Goal: Task Accomplishment & Management: Use online tool/utility

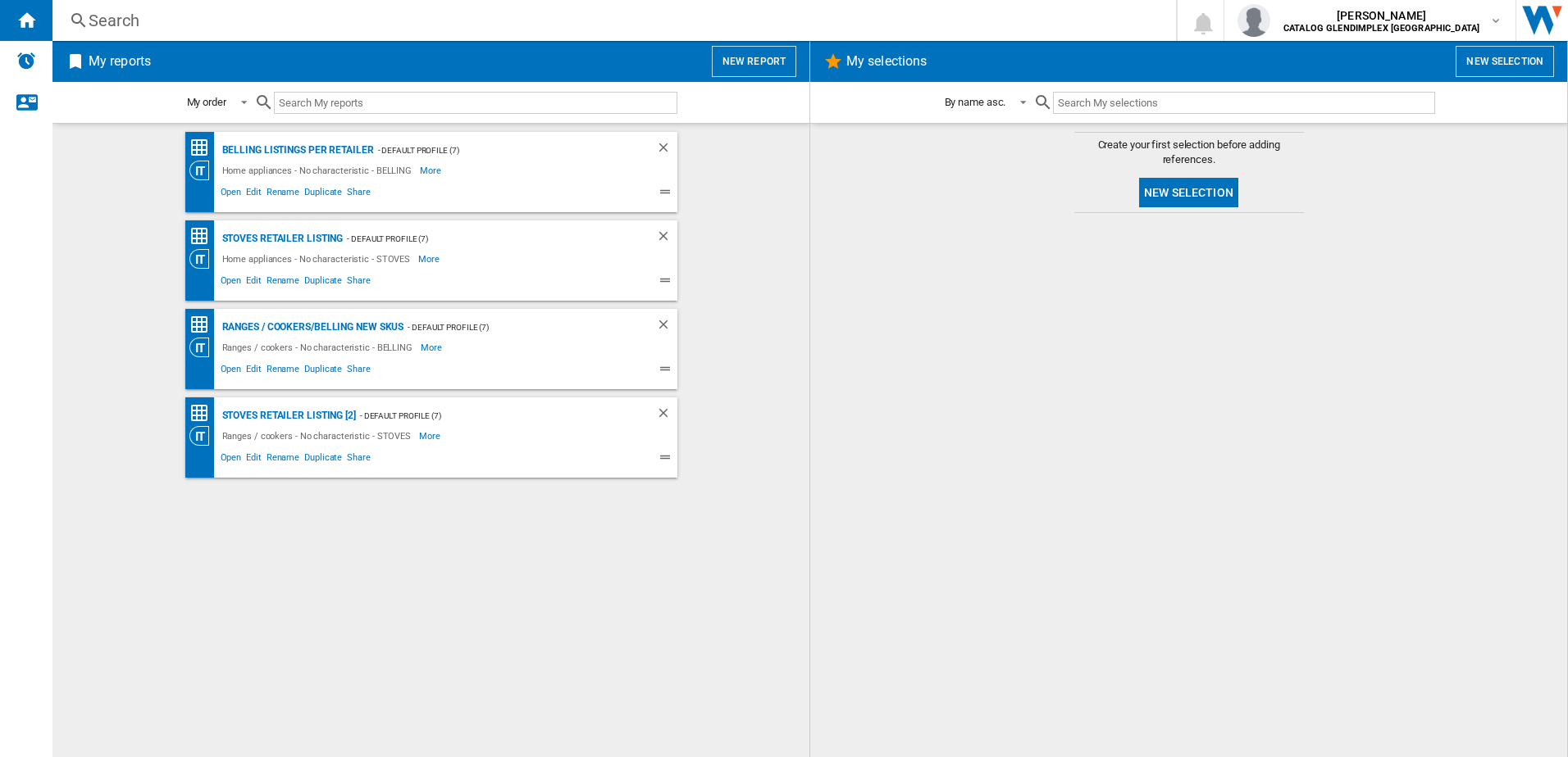
click at [743, 83] on div "My order My order By report type By name asc. By name desc." at bounding box center [430, 103] width 756 height 41
click at [749, 65] on button "New report" at bounding box center [753, 62] width 85 height 31
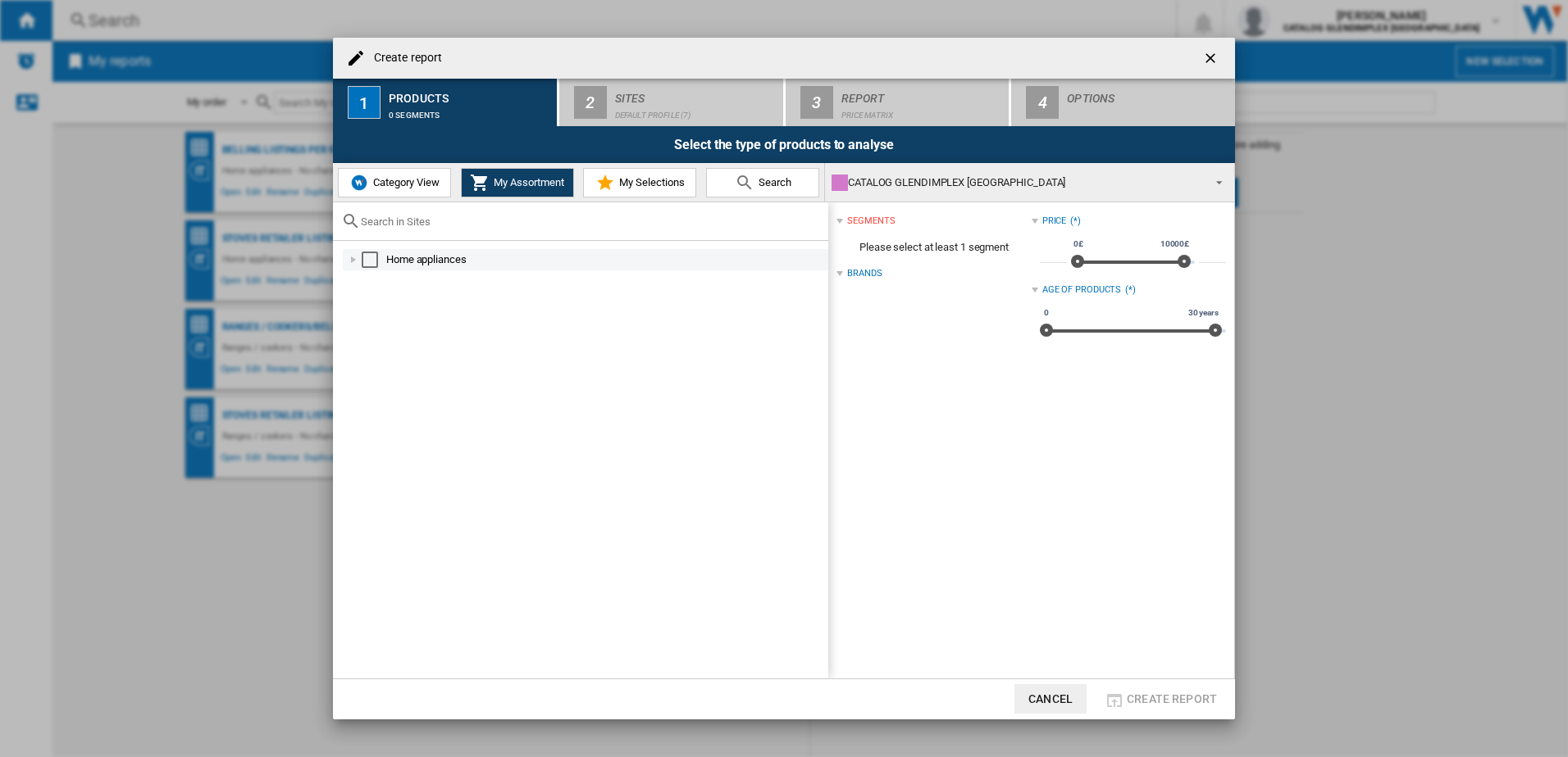
click at [360, 259] on div at bounding box center [353, 259] width 16 height 16
click at [365, 301] on div at bounding box center [371, 302] width 16 height 16
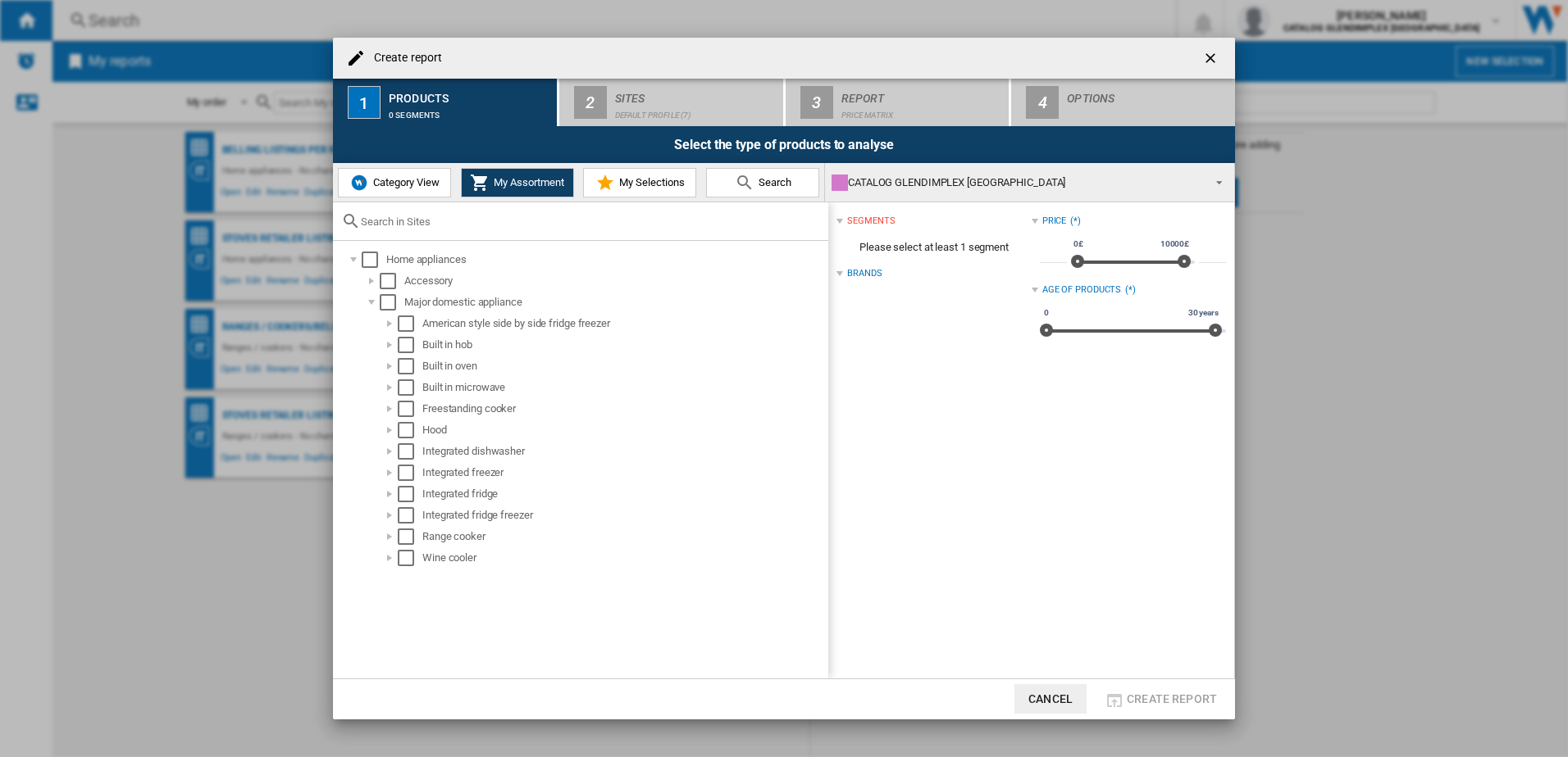
click at [402, 196] on button "Category View" at bounding box center [394, 183] width 113 height 30
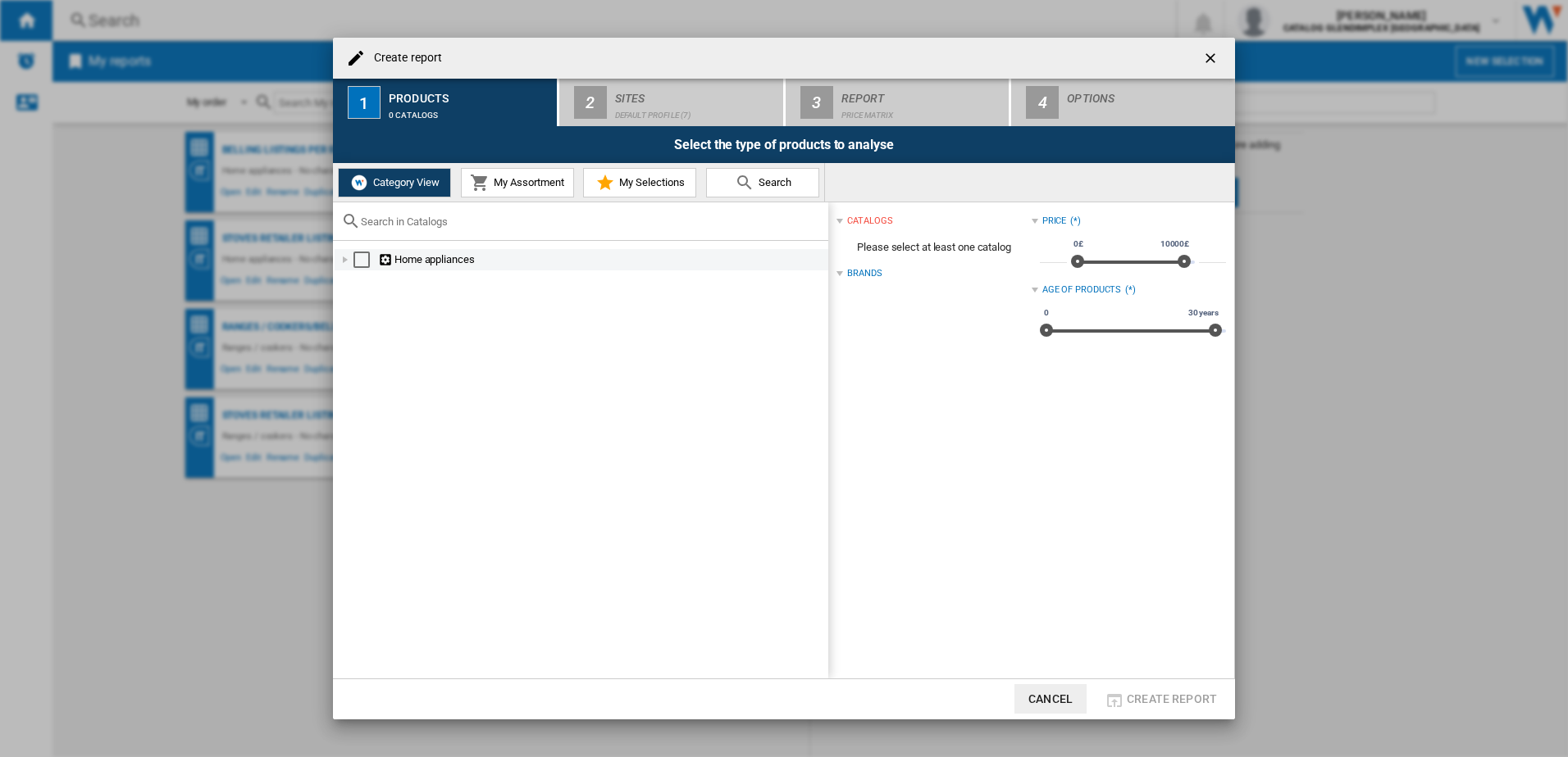
click at [352, 264] on div at bounding box center [345, 259] width 16 height 16
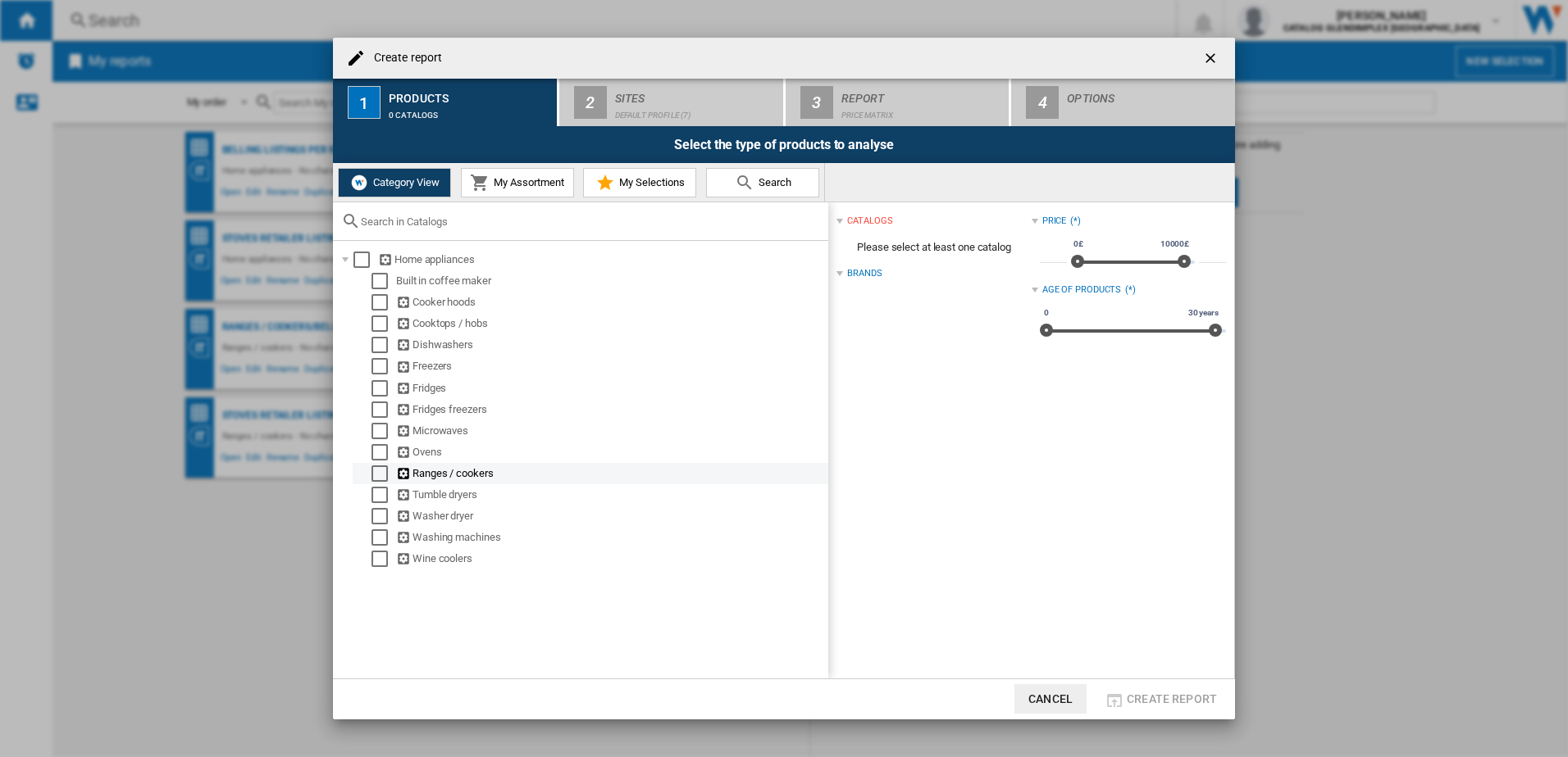
click at [375, 474] on div "Select" at bounding box center [379, 474] width 16 height 16
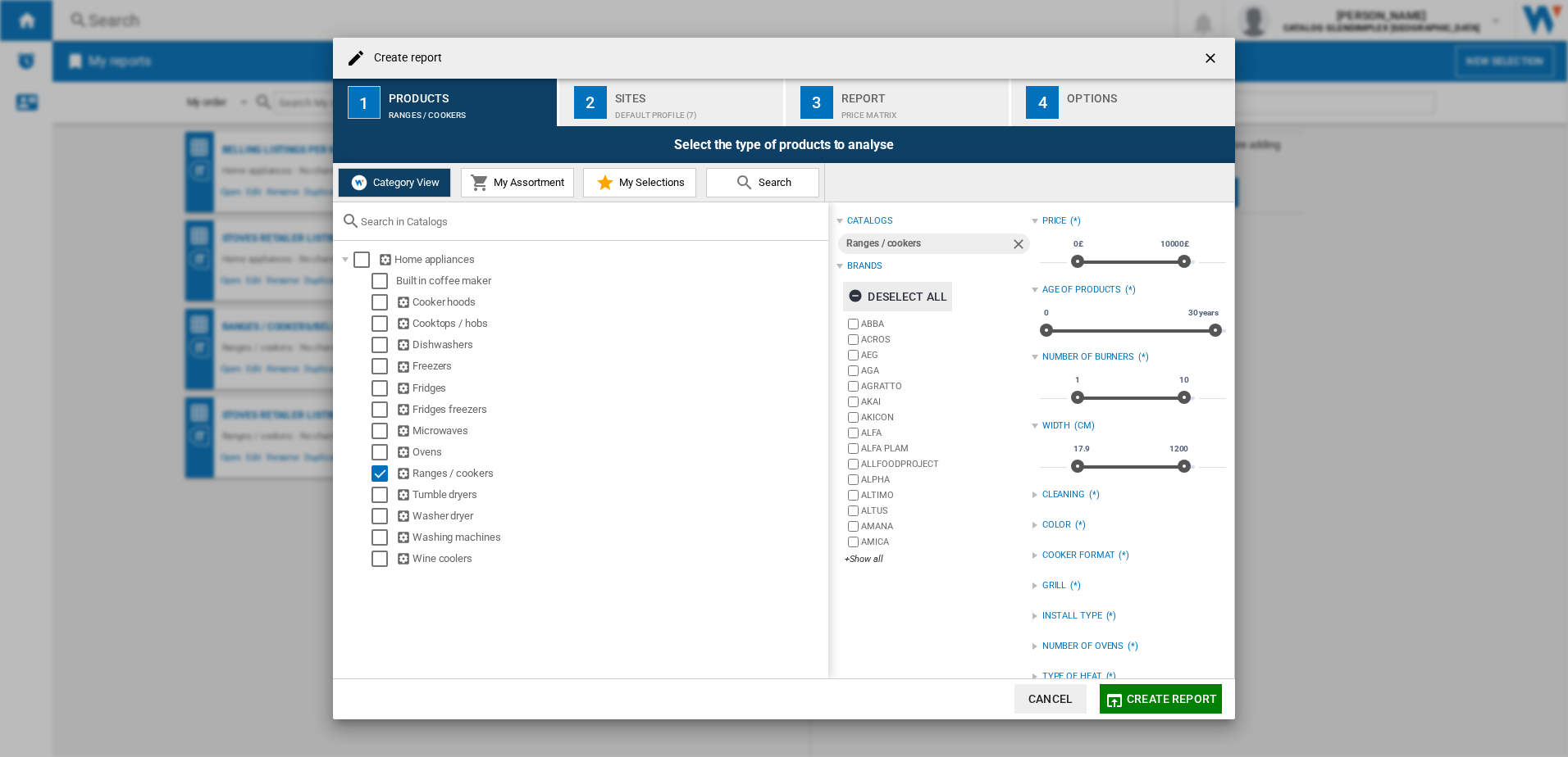
click at [907, 300] on div "Deselect all" at bounding box center [897, 296] width 99 height 30
click at [865, 553] on div "ABBA ACROS AEG AGA AGRATTO AKAI AKICON ALFA ALFA PLAM ALLFOODPROJECT ALPHA ALTI…" at bounding box center [937, 442] width 186 height 252
click at [863, 555] on div "+Show all" at bounding box center [937, 559] width 186 height 12
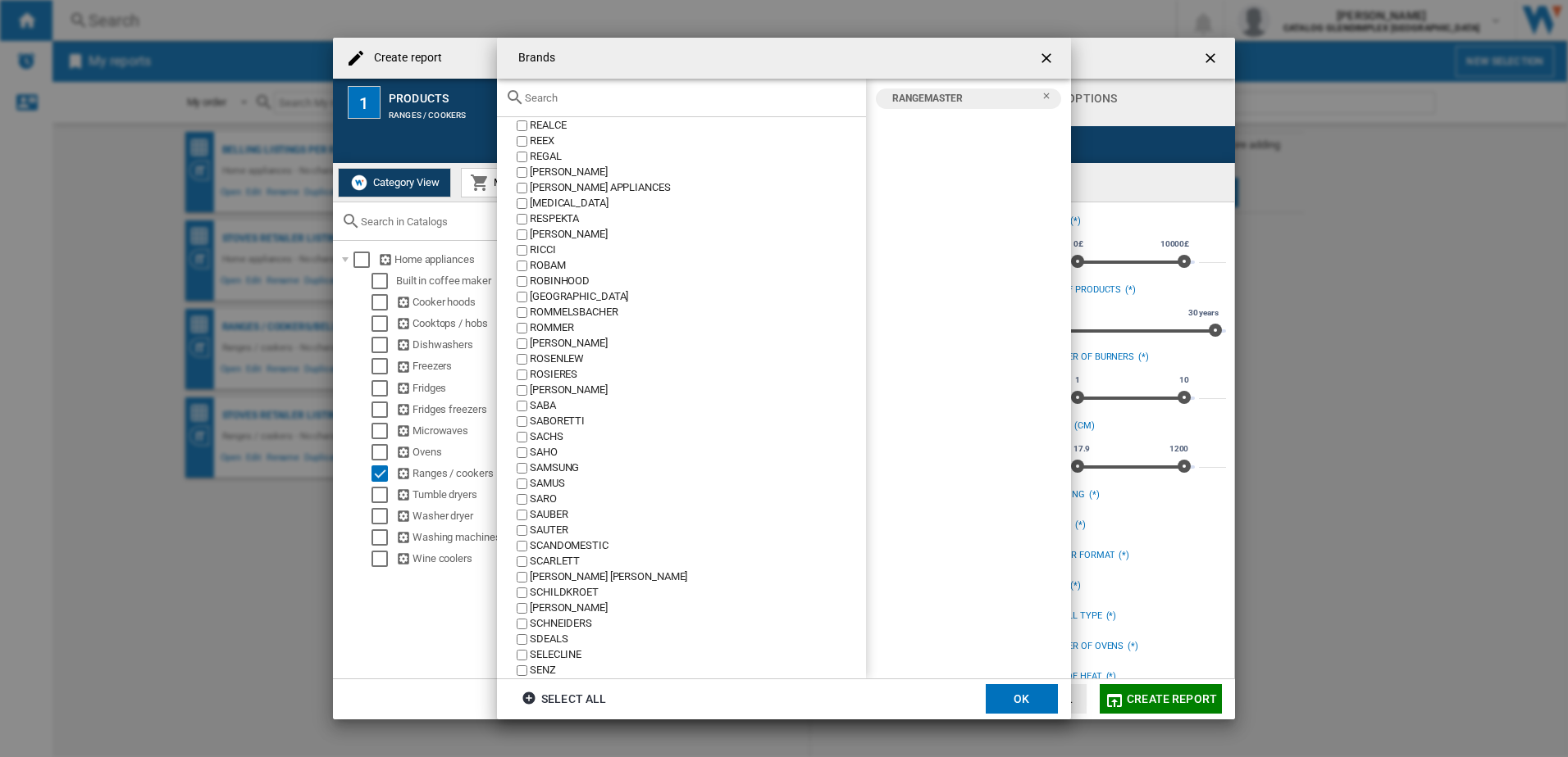
scroll to position [7104, 0]
click at [988, 692] on button "OK" at bounding box center [1022, 700] width 72 height 30
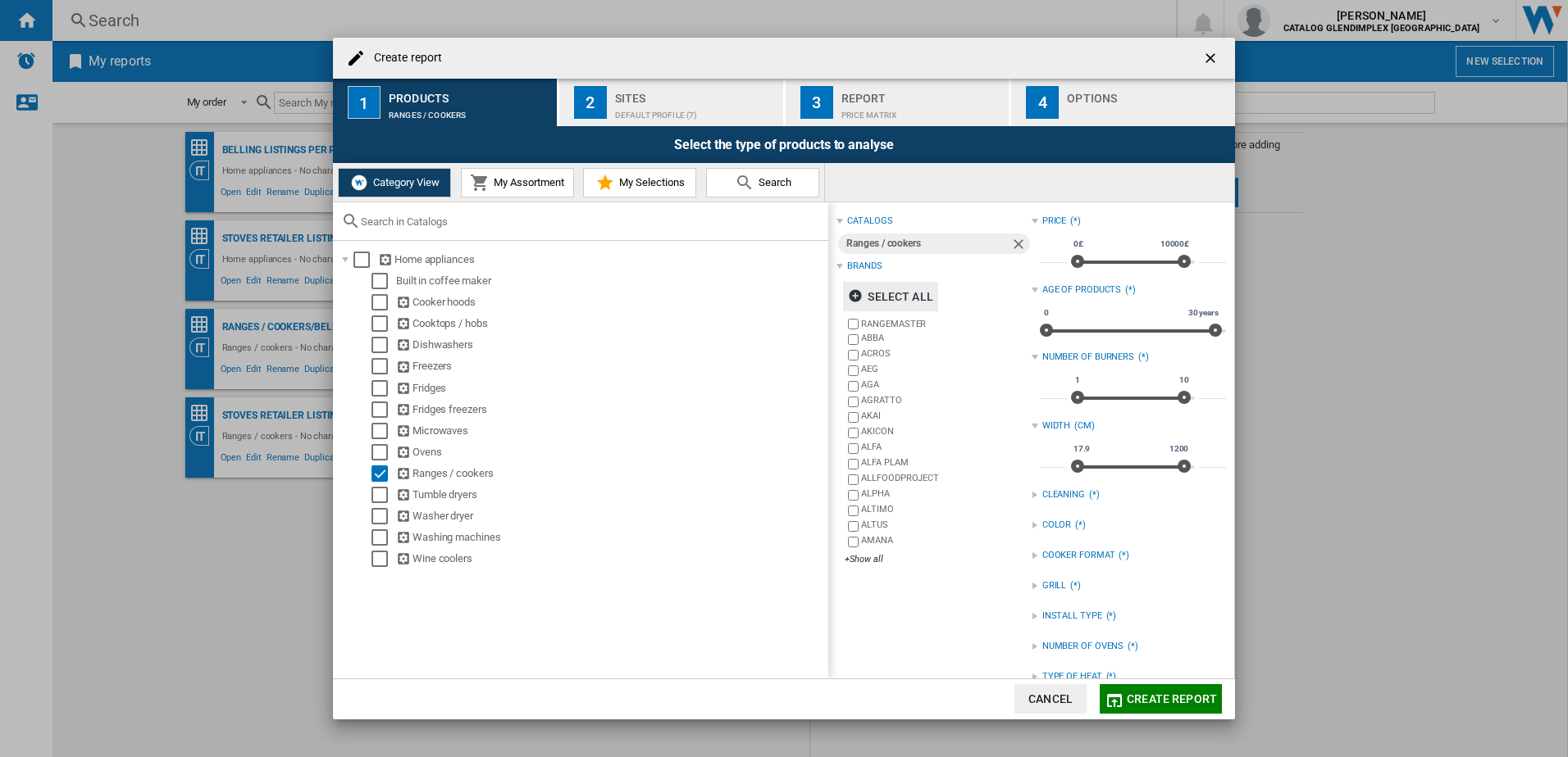
click at [1189, 693] on span "Create report" at bounding box center [1172, 700] width 90 height 13
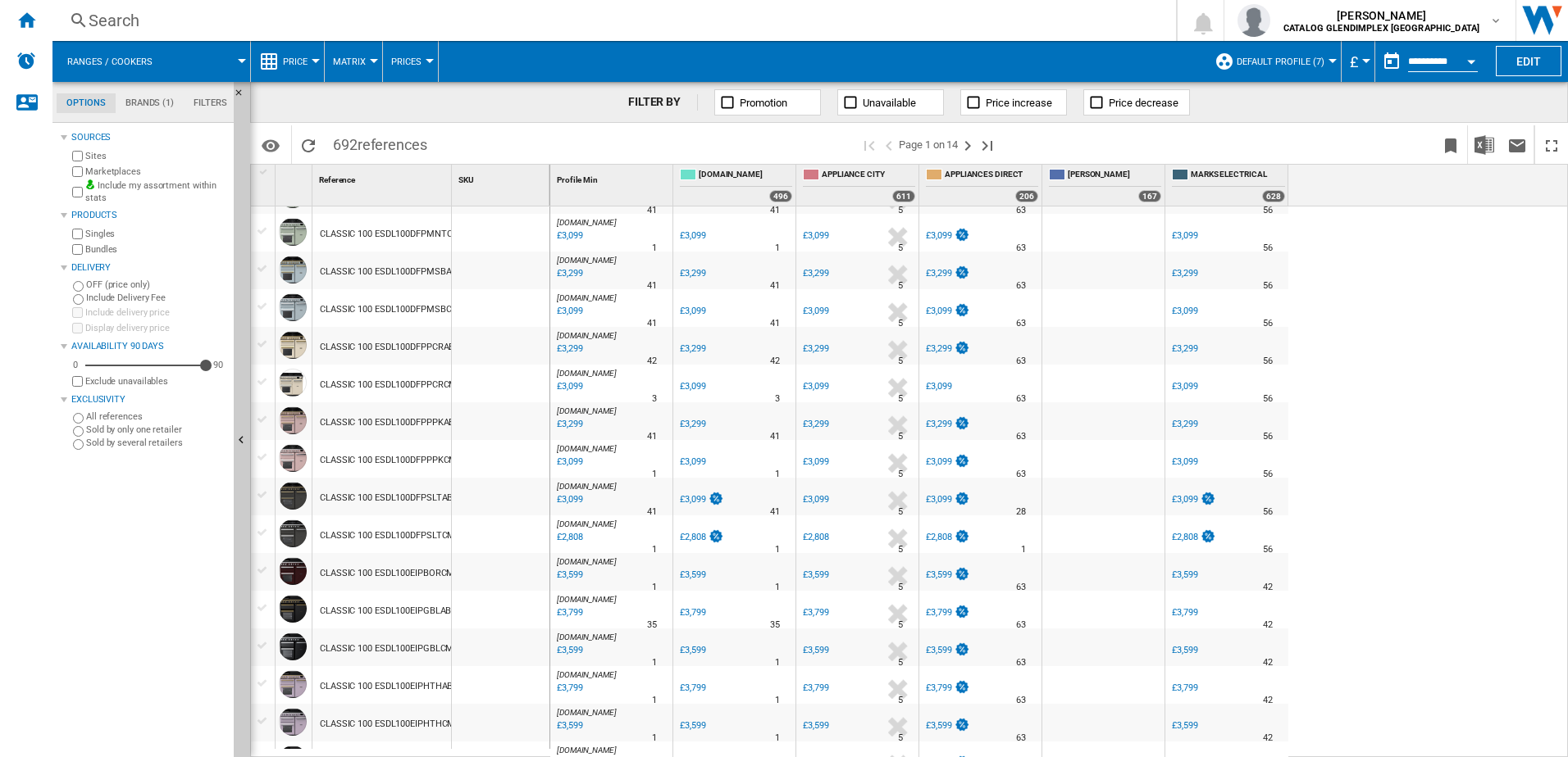
scroll to position [785, 0]
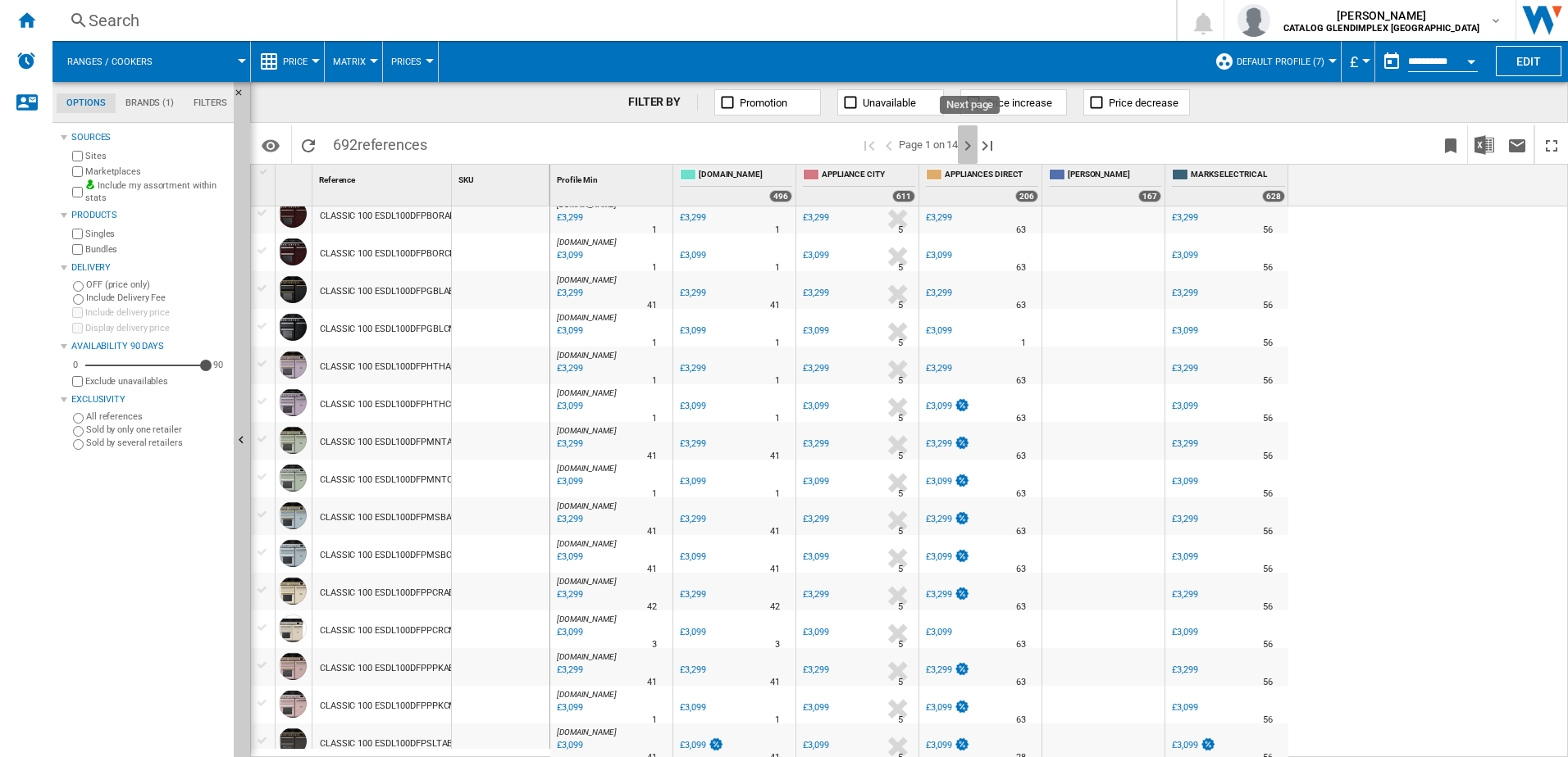
click at [967, 149] on ng-md-icon "Next page" at bounding box center [968, 146] width 20 height 20
